Goal: Register for event/course

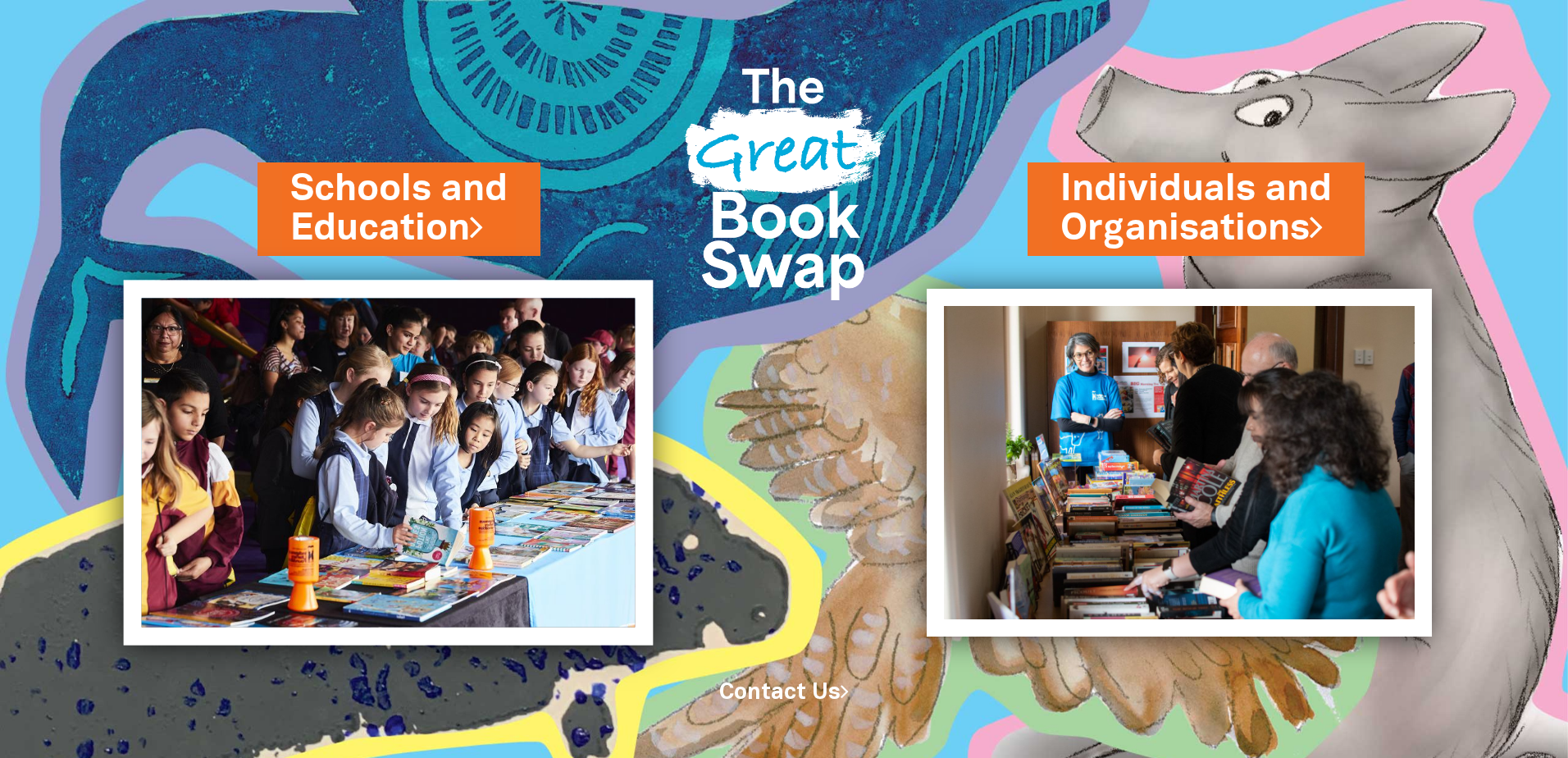
click at [466, 443] on img at bounding box center [388, 462] width 530 height 365
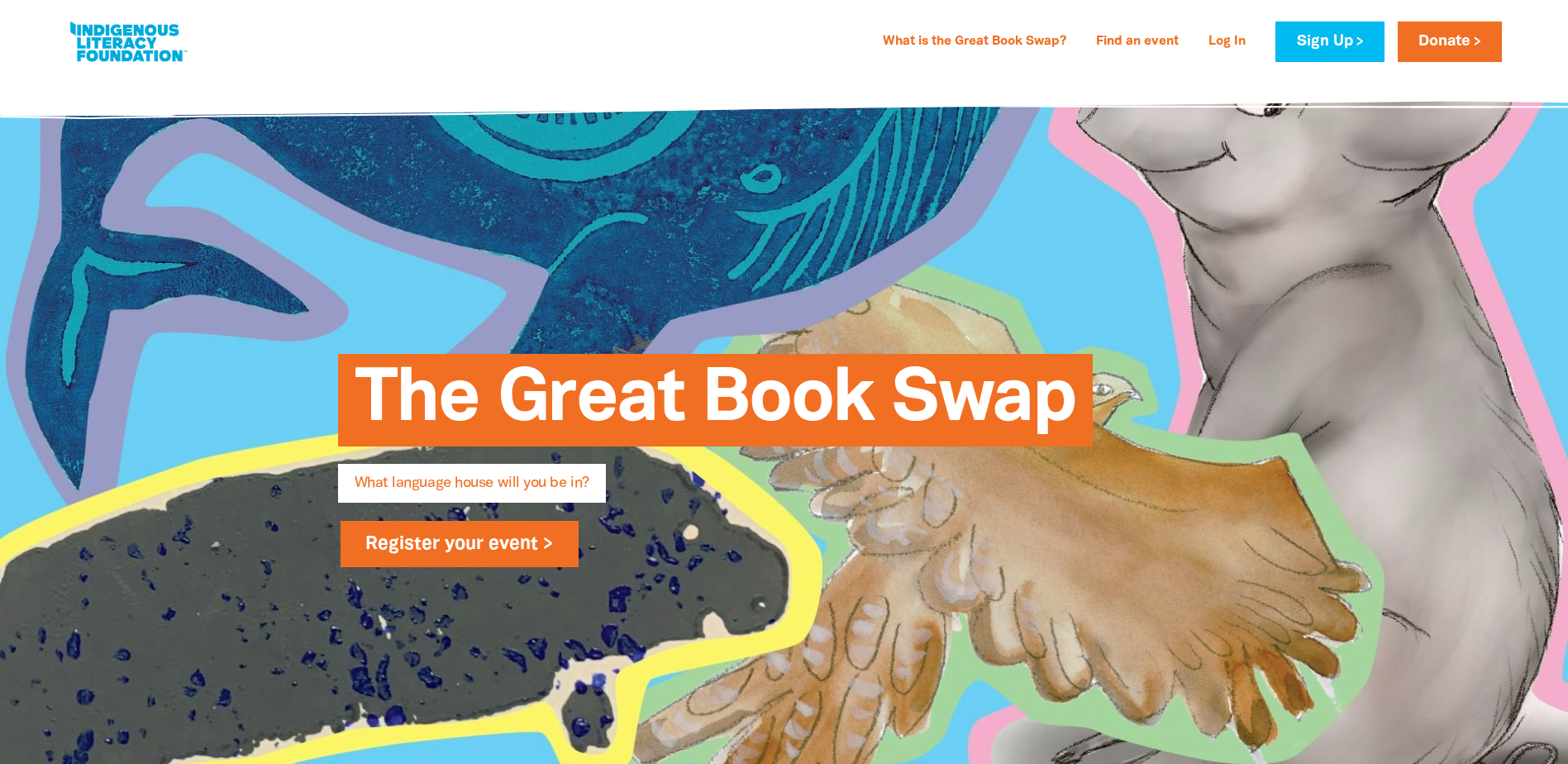
click at [491, 549] on link "Register your event >" at bounding box center [460, 543] width 239 height 47
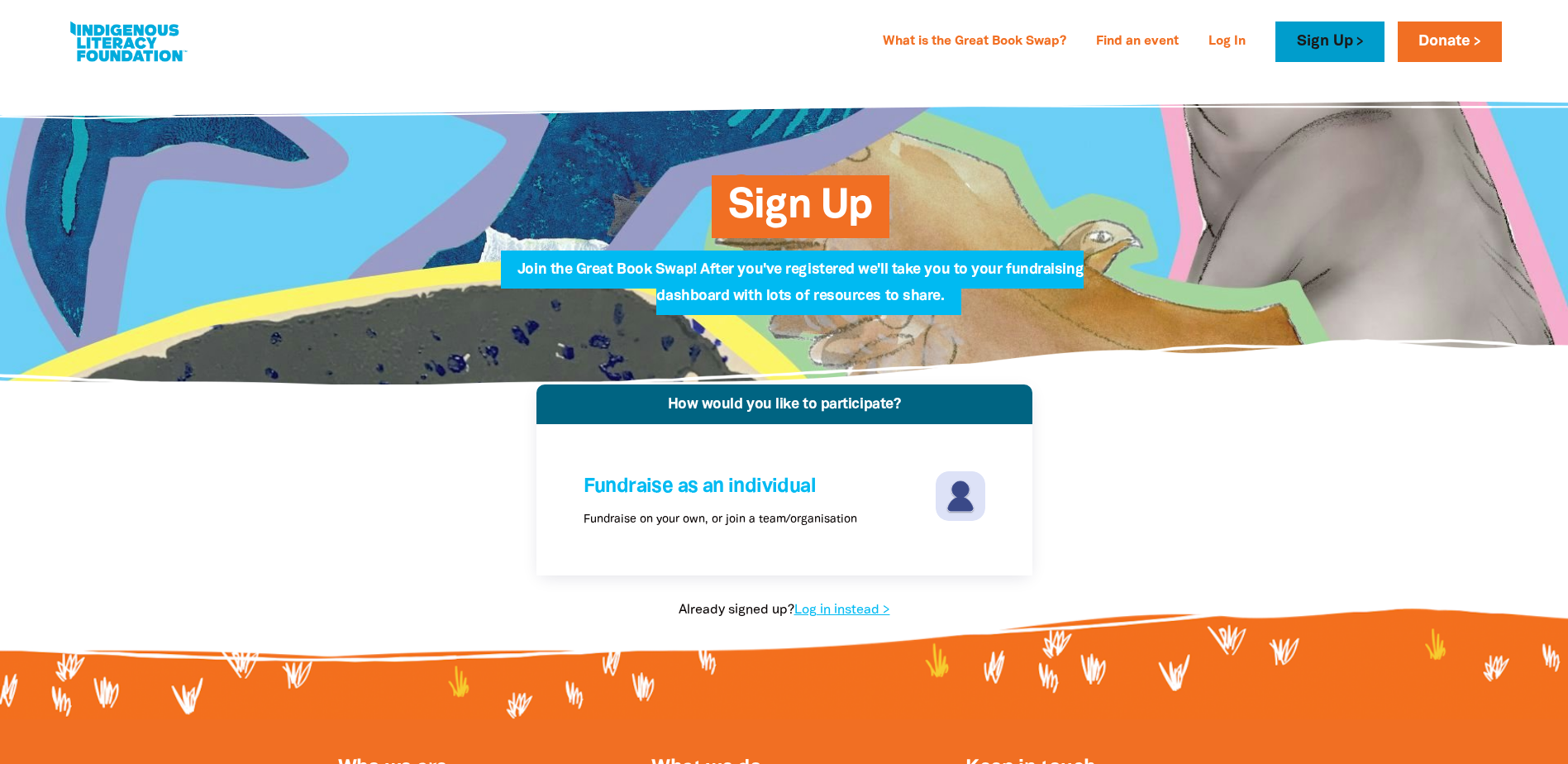
click at [1323, 40] on link "Sign Up" at bounding box center [1329, 42] width 108 height 41
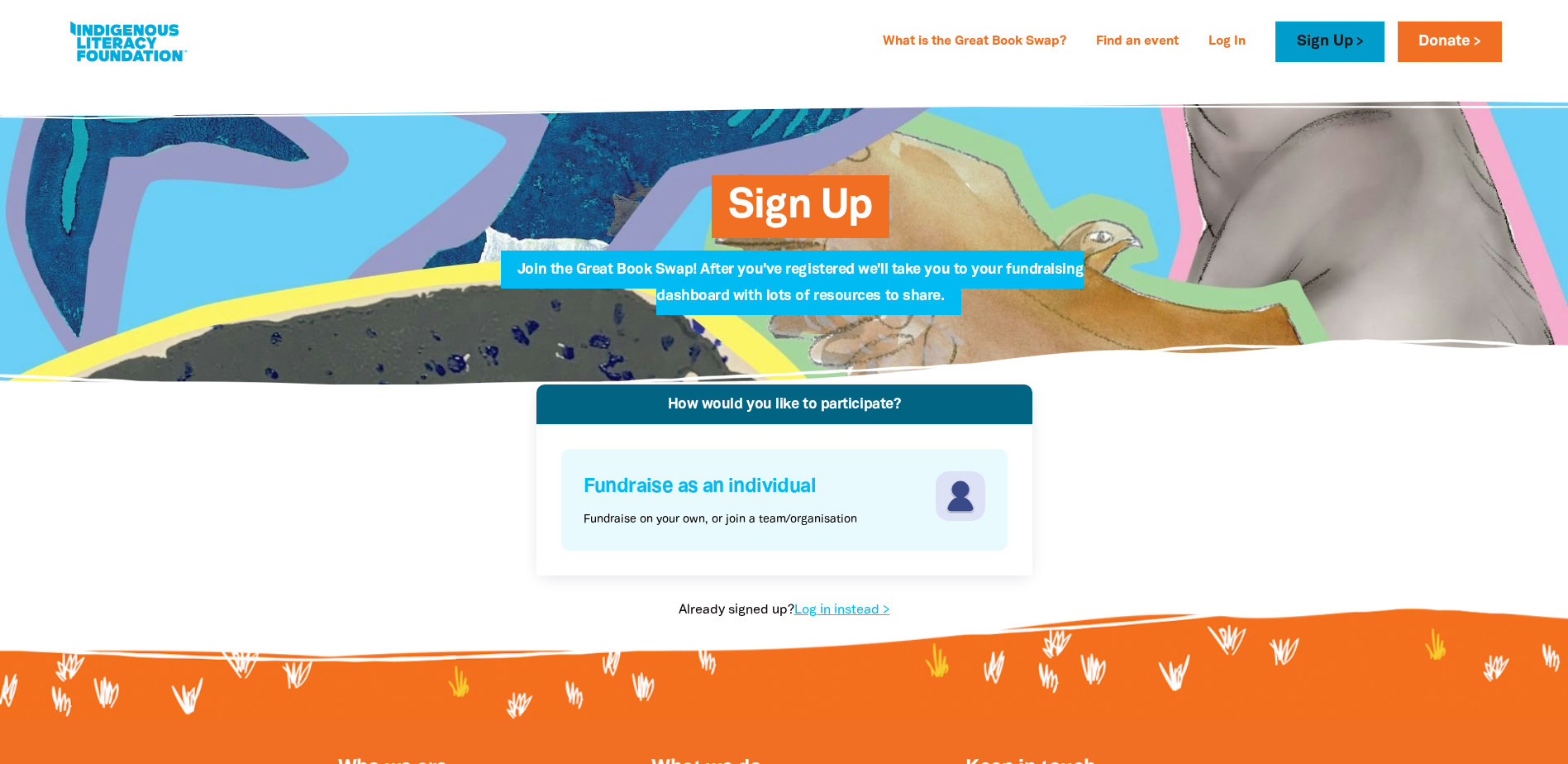
scroll to position [165, 0]
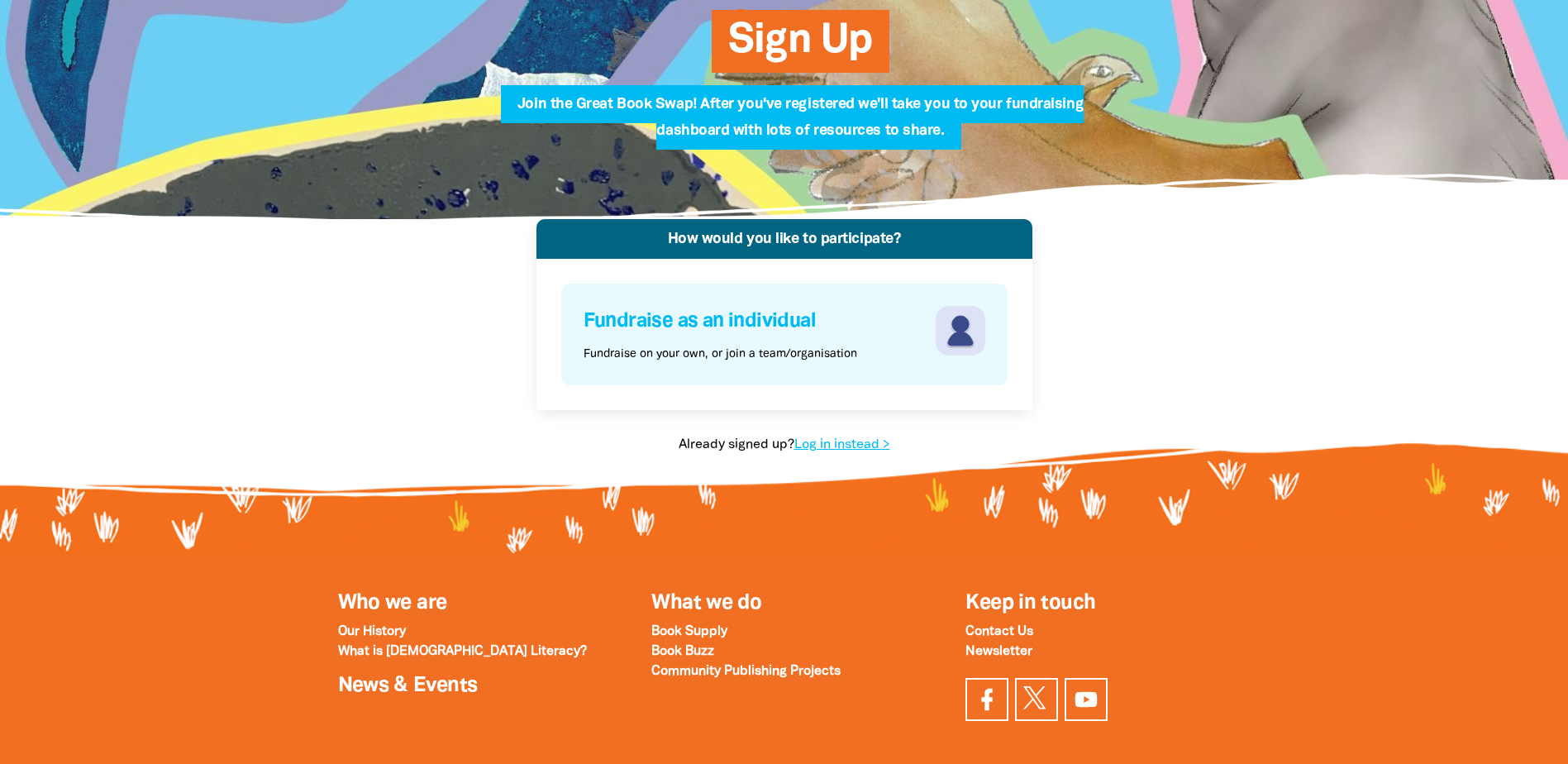
click at [743, 344] on div "Fundraise as an individual Fundraise on your own, or join a team/organisation" at bounding box center [757, 333] width 348 height 57
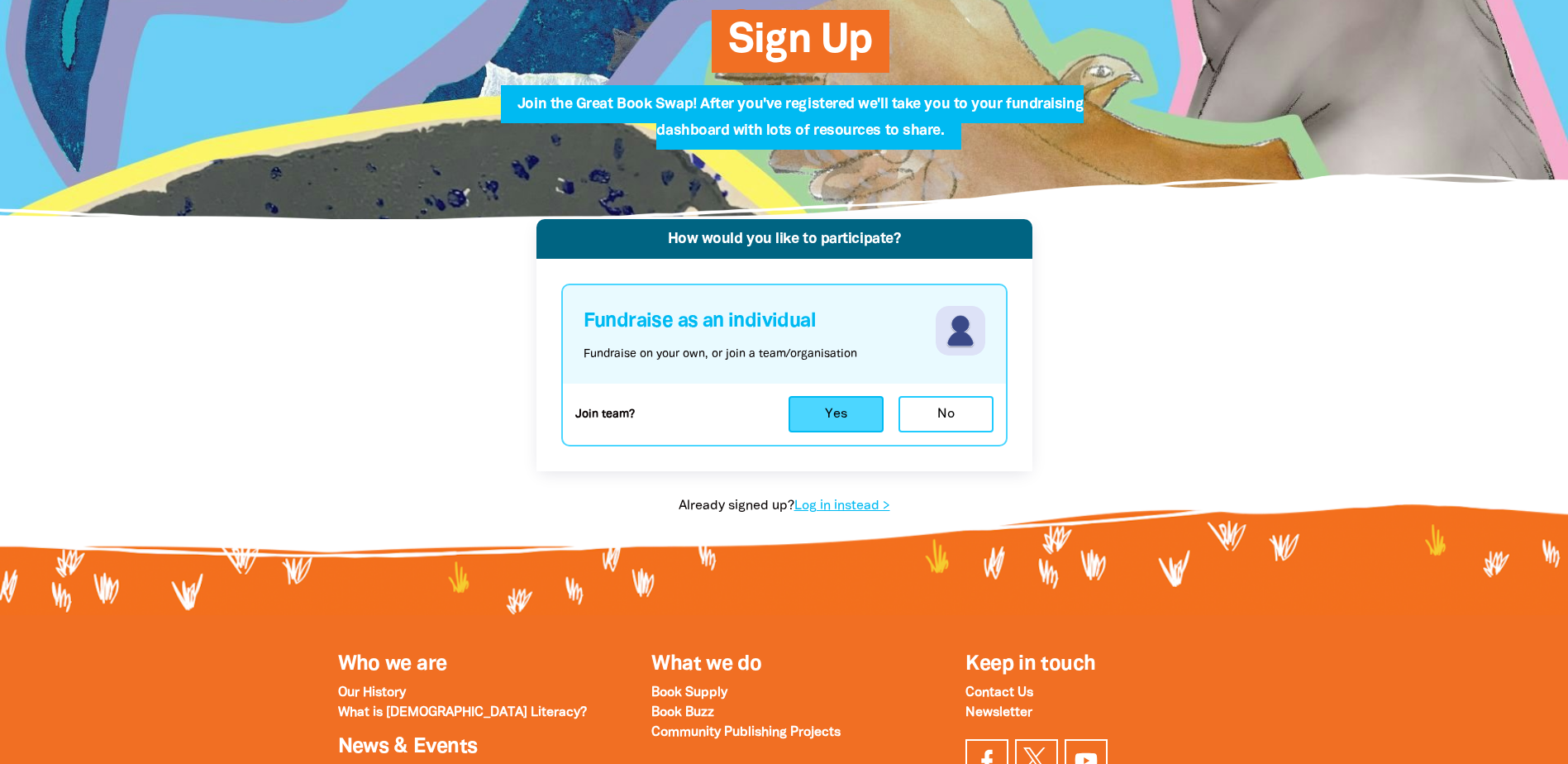
click at [798, 413] on button "Yes" at bounding box center [836, 414] width 96 height 37
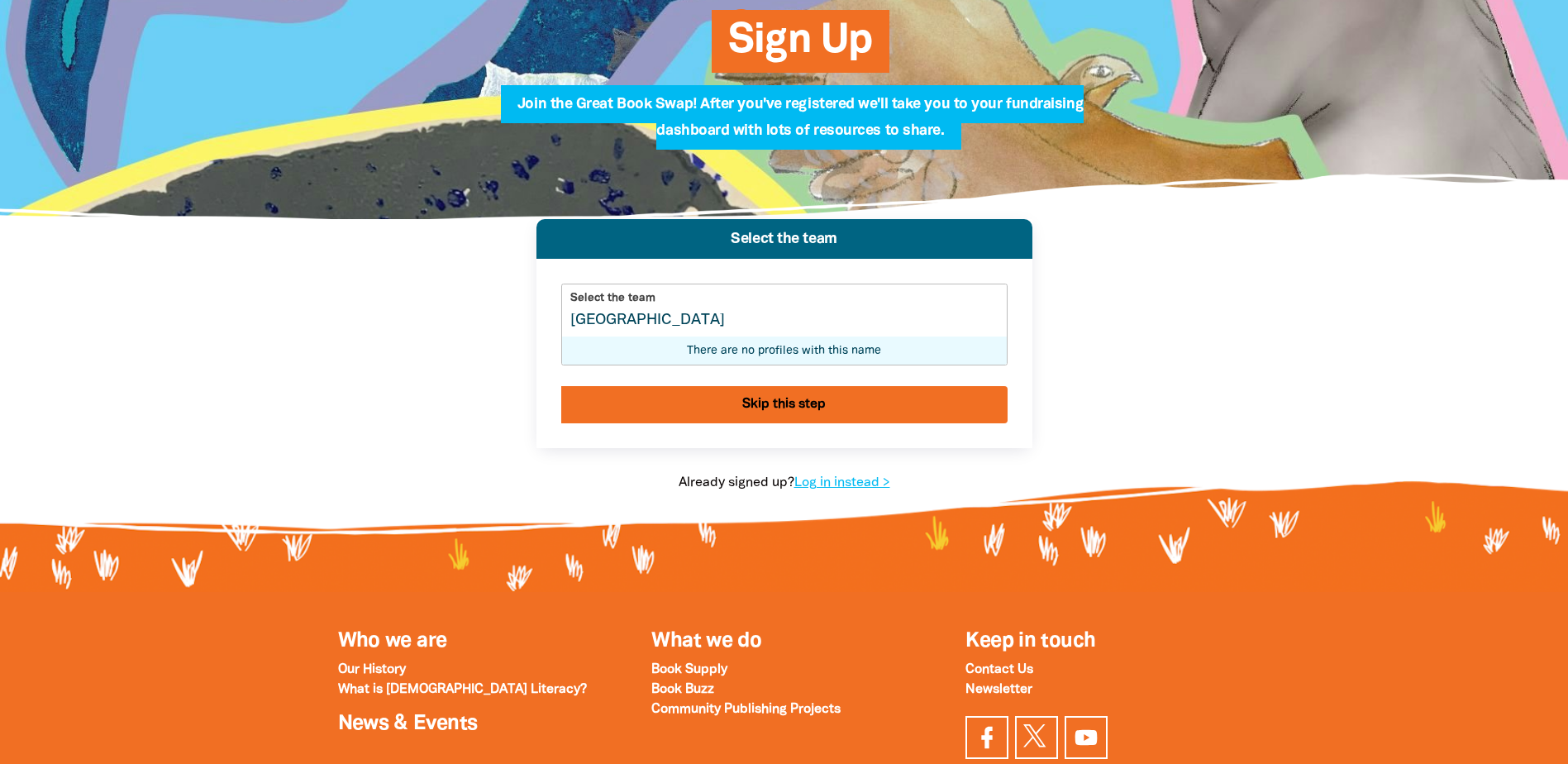
drag, startPoint x: 597, startPoint y: 325, endPoint x: 603, endPoint y: 314, distance: 12.5
click at [597, 321] on input "[GEOGRAPHIC_DATA]" at bounding box center [784, 310] width 445 height 52
click at [806, 331] on input "[GEOGRAPHIC_DATA]" at bounding box center [784, 310] width 445 height 52
type input "[GEOGRAPHIC_DATA]"
click at [792, 414] on button "Skip this step" at bounding box center [784, 404] width 447 height 37
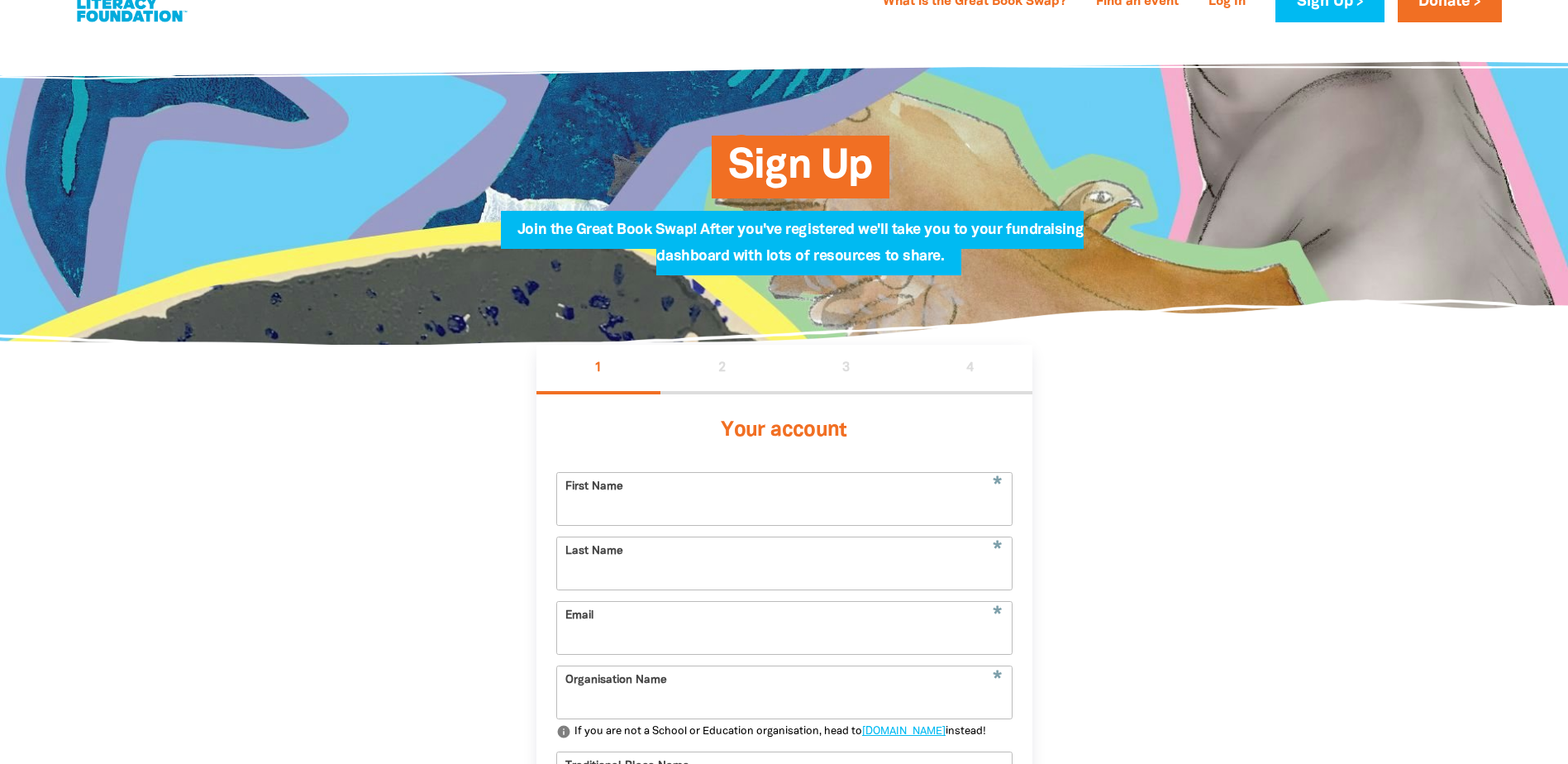
scroll to position [0, 0]
